Goal: Information Seeking & Learning: Find specific fact

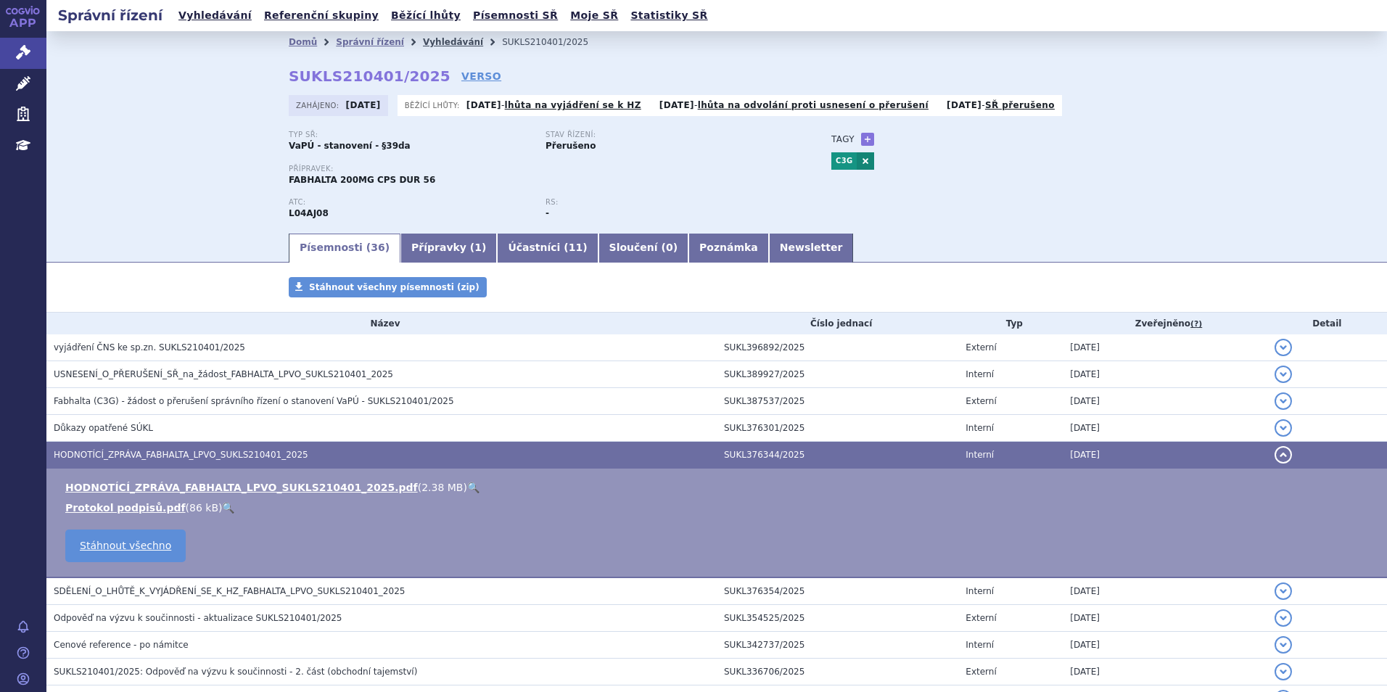
click at [424, 43] on link "Vyhledávání" at bounding box center [453, 42] width 60 height 10
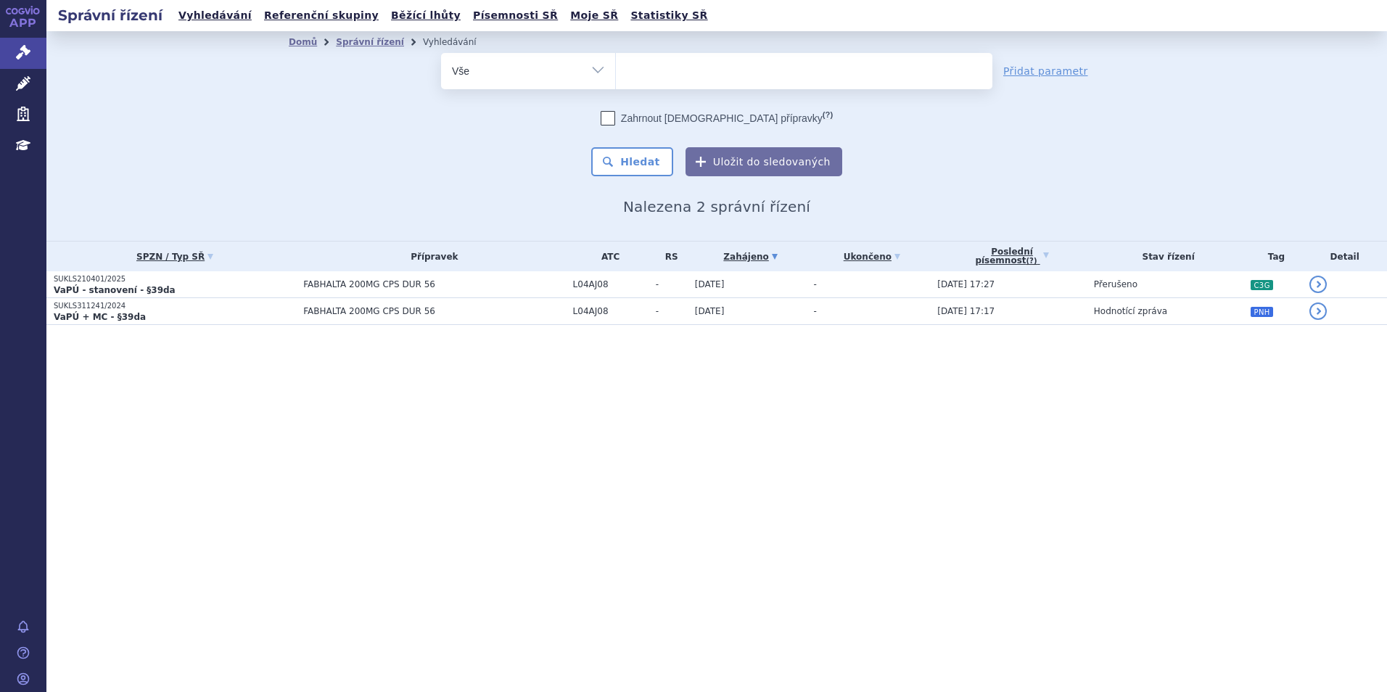
select select
drag, startPoint x: 0, startPoint y: 0, endPoint x: 673, endPoint y: 69, distance: 676.8
click at [675, 71] on ul at bounding box center [804, 68] width 377 height 30
click at [616, 71] on select "fabhalta" at bounding box center [615, 70] width 1 height 36
type input "qal"
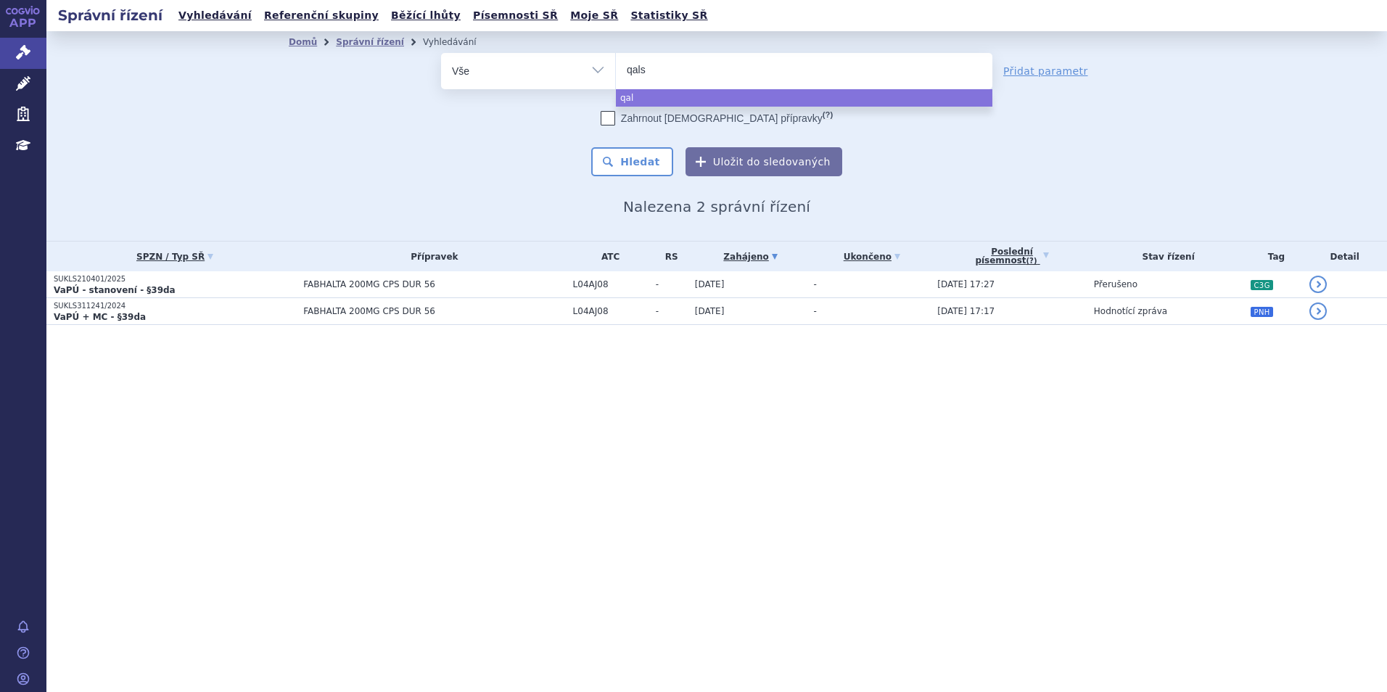
type input "qalso"
type input "qalsody"
select select "qalsody"
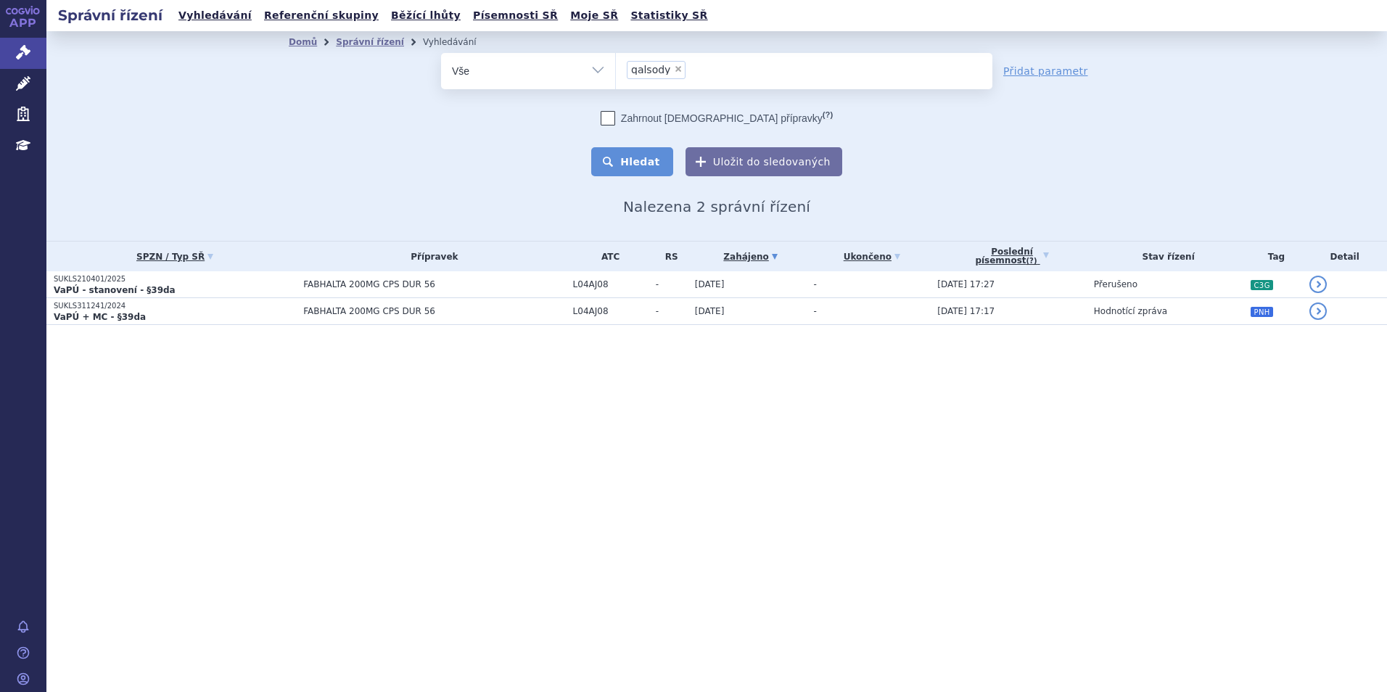
click at [640, 171] on button "Hledat" at bounding box center [632, 161] width 82 height 29
